Goal: Check status: Check status

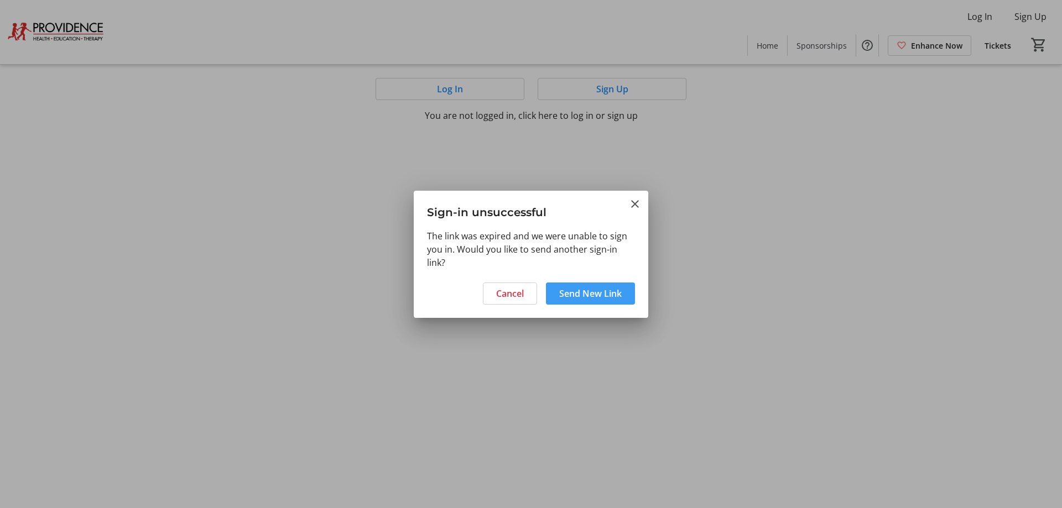
click at [581, 291] on span "Send New Link" at bounding box center [590, 293] width 62 height 13
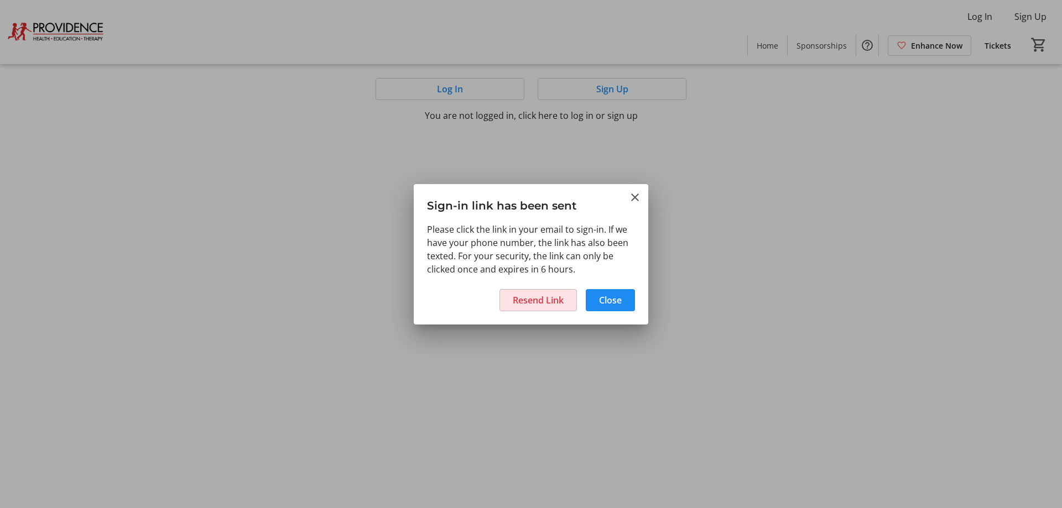
click at [534, 296] on span "Resend Link" at bounding box center [538, 300] width 51 height 13
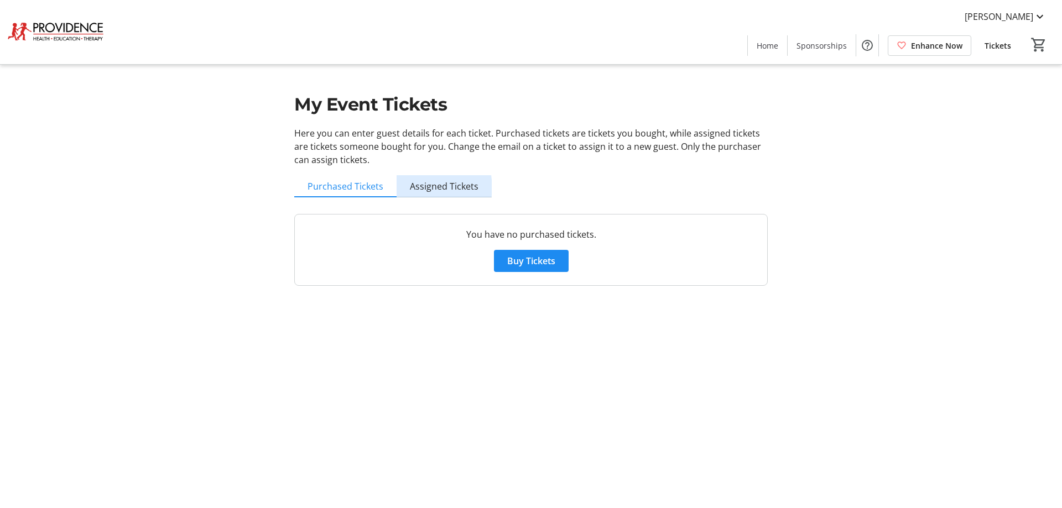
click at [435, 187] on span "Assigned Tickets" at bounding box center [444, 186] width 69 height 9
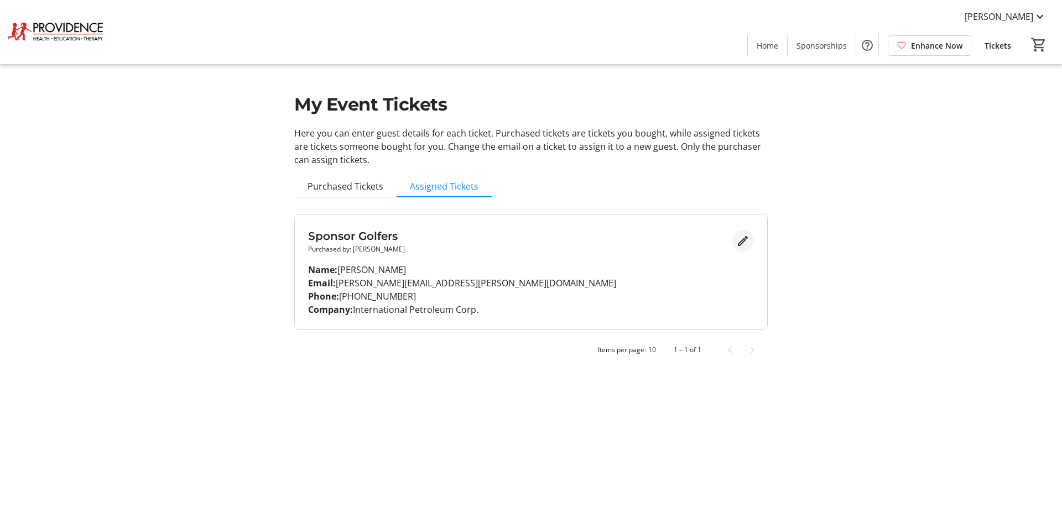
click at [747, 241] on mat-icon "Edit" at bounding box center [742, 241] width 13 height 13
